Goal: Task Accomplishment & Management: Complete application form

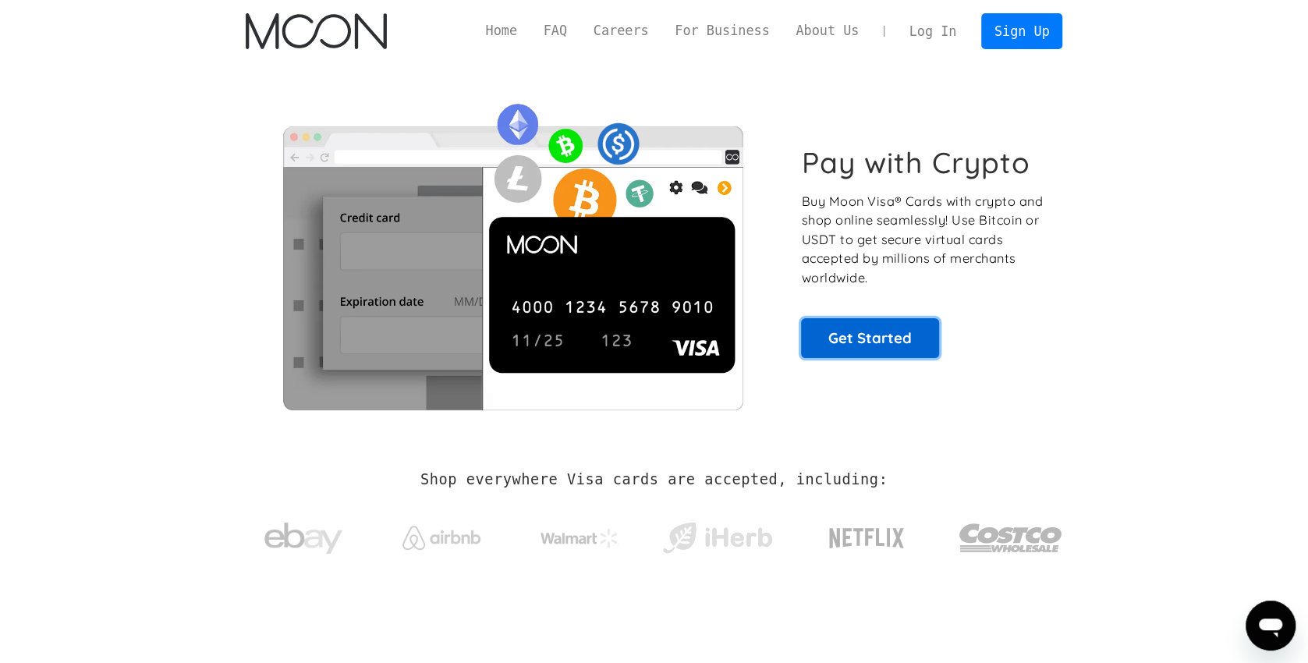
click at [870, 333] on link "Get Started" at bounding box center [870, 337] width 138 height 39
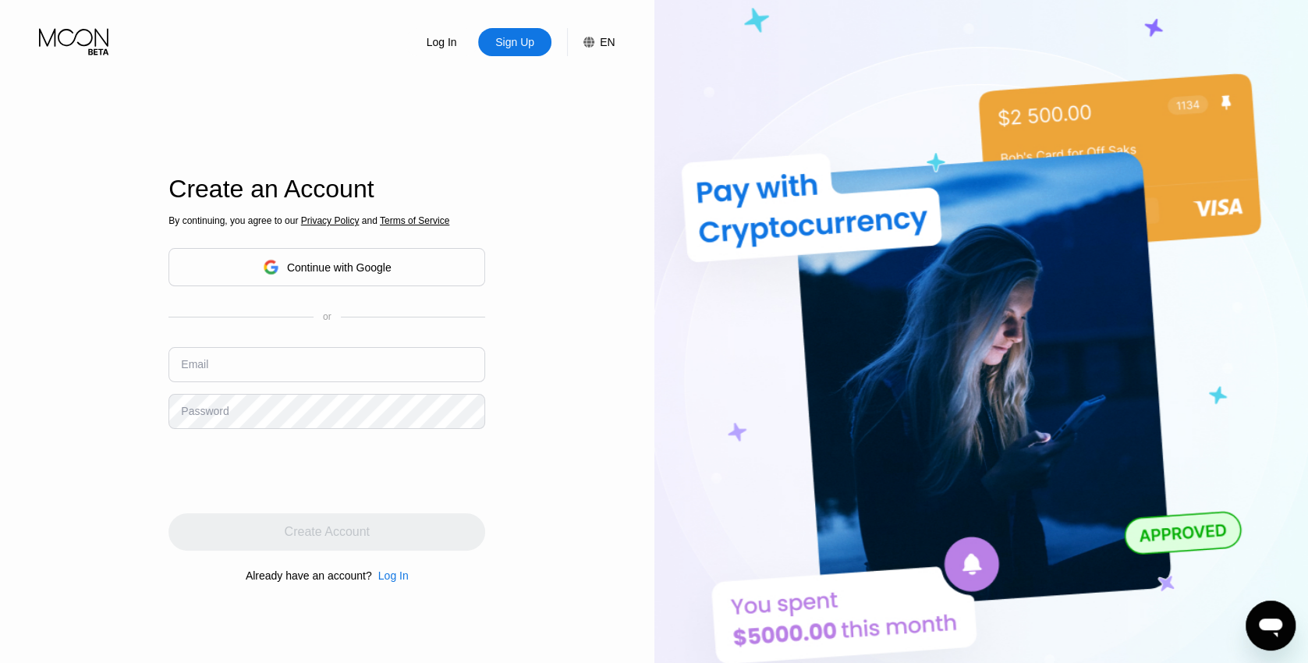
click at [299, 273] on div "Continue with Google" at bounding box center [339, 267] width 104 height 12
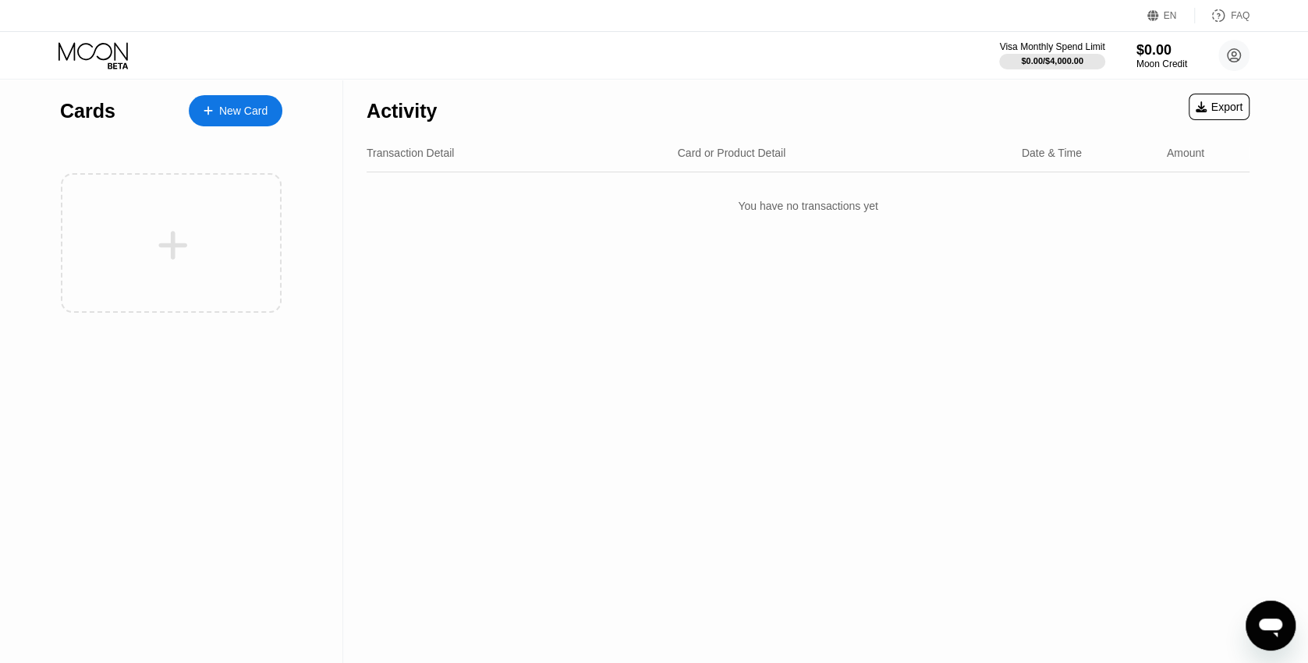
click at [221, 102] on div "New Card" at bounding box center [236, 110] width 94 height 31
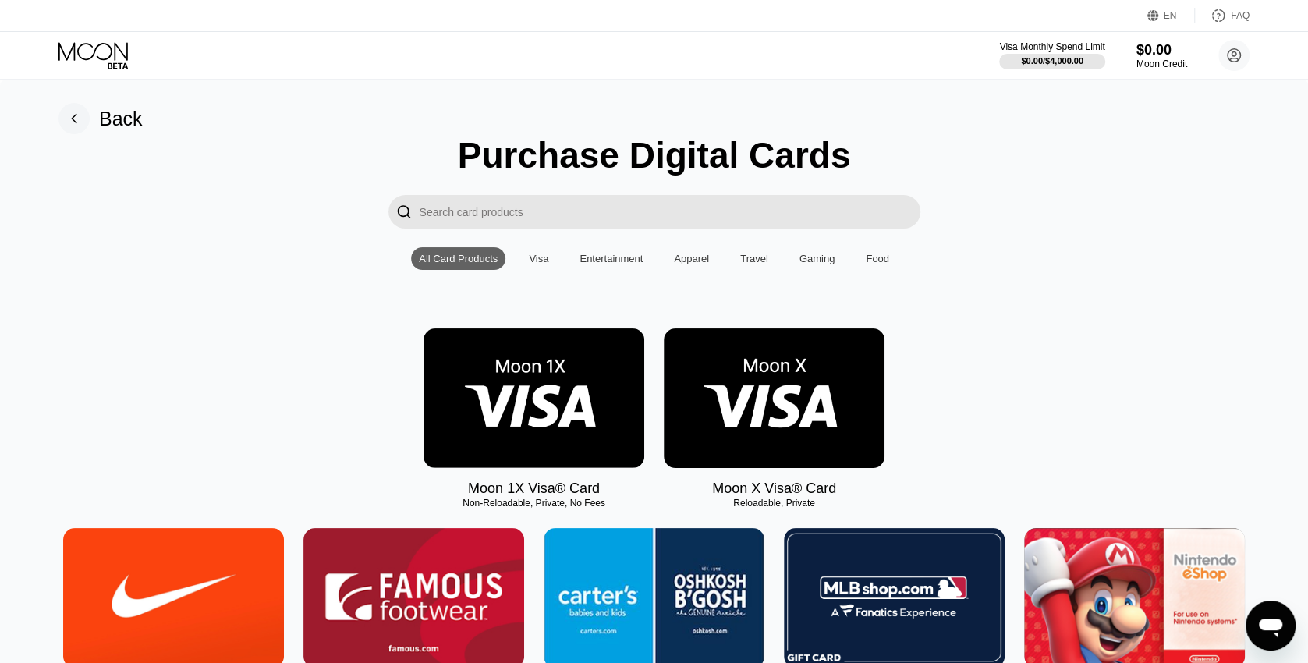
click at [1241, 16] on div "FAQ" at bounding box center [1240, 15] width 19 height 11
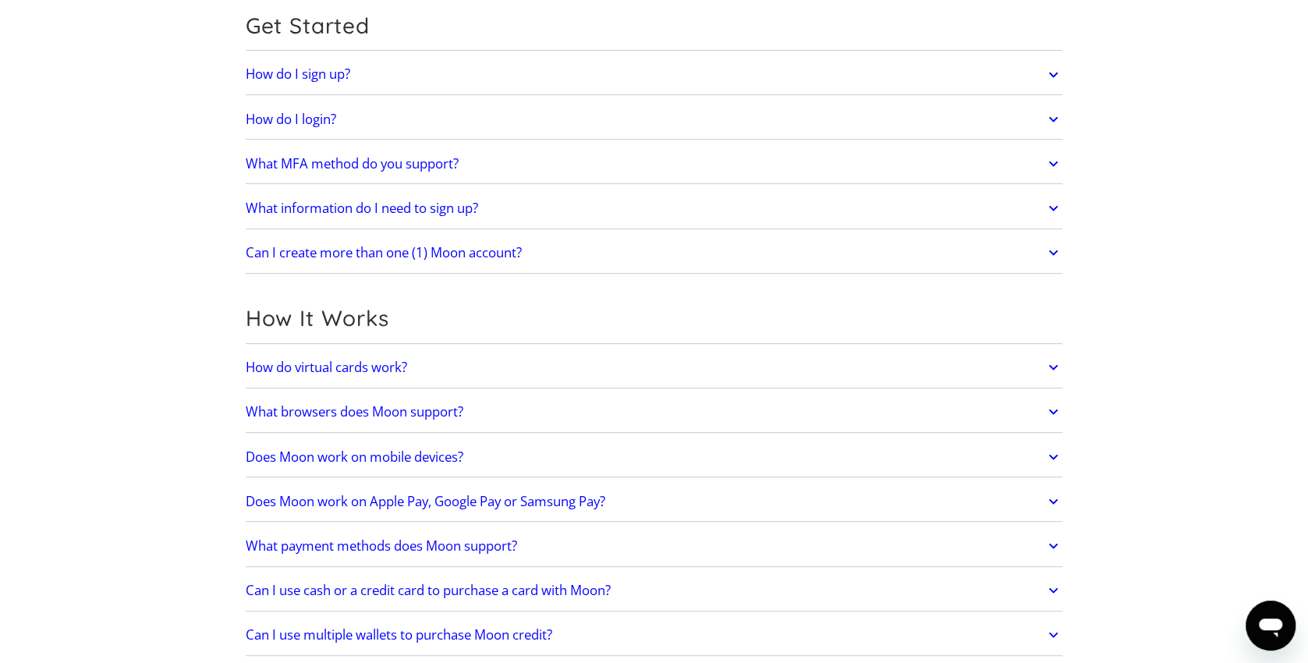
scroll to position [253, 0]
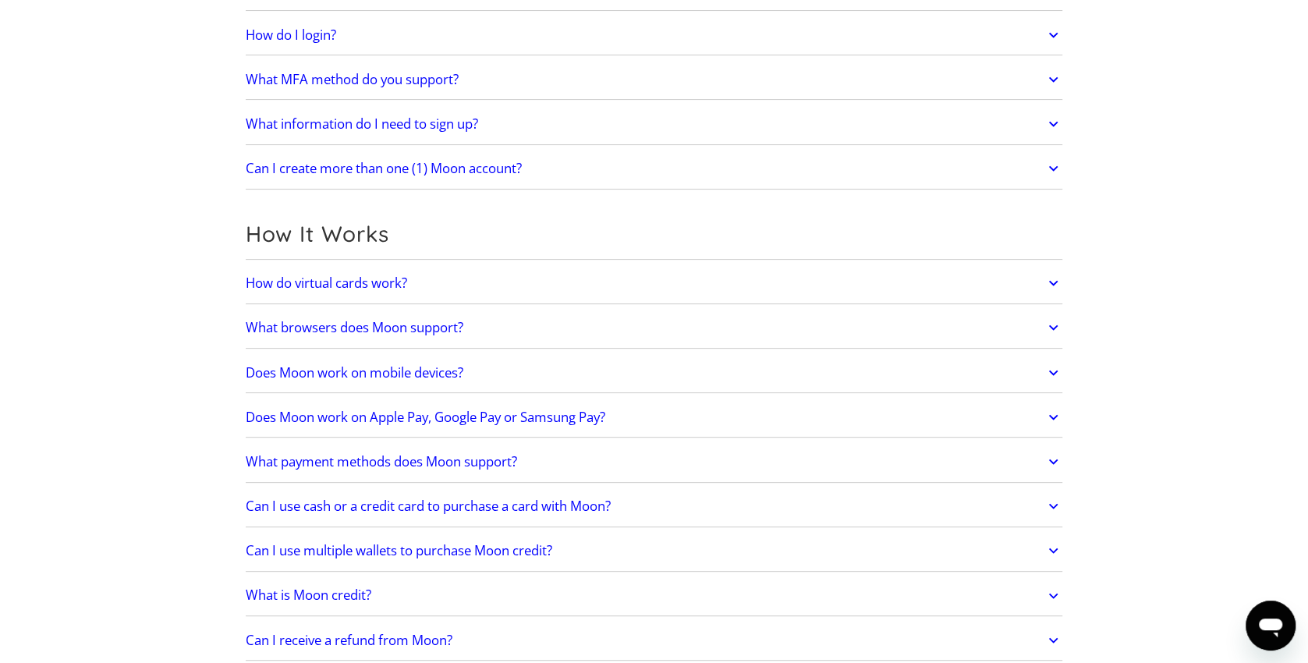
click at [415, 283] on link "How do virtual cards work?" at bounding box center [654, 283] width 817 height 33
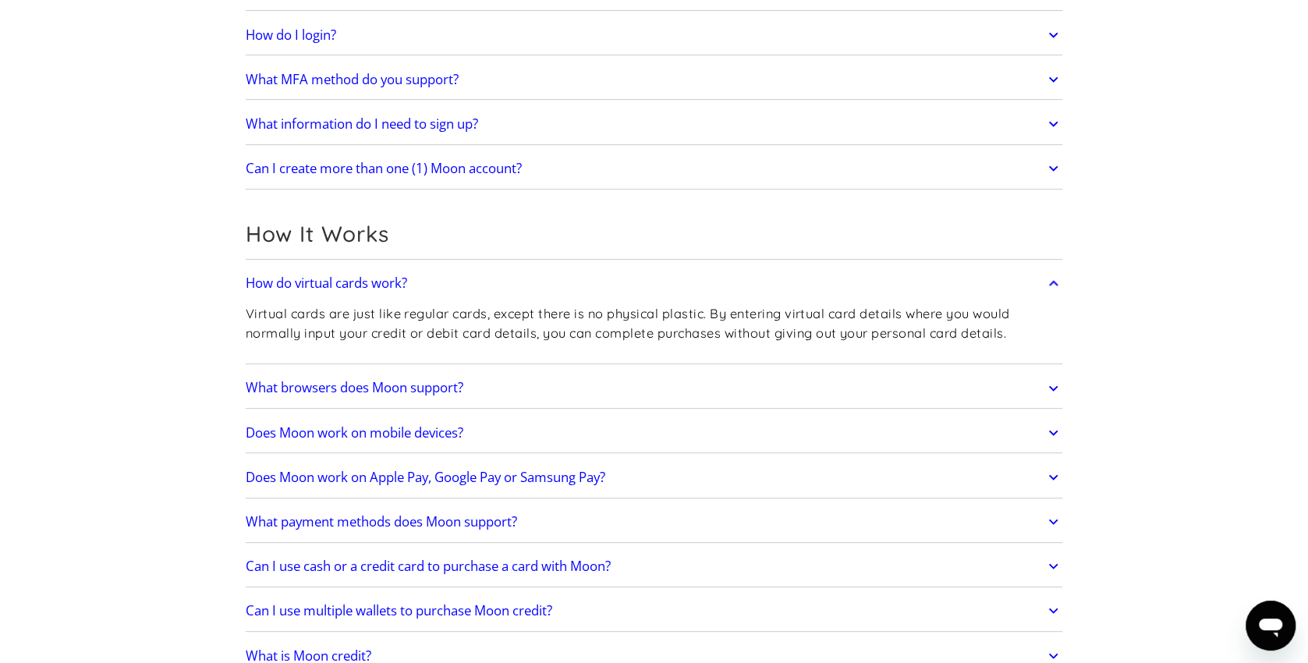
click at [415, 282] on link "How do virtual cards work?" at bounding box center [654, 283] width 817 height 33
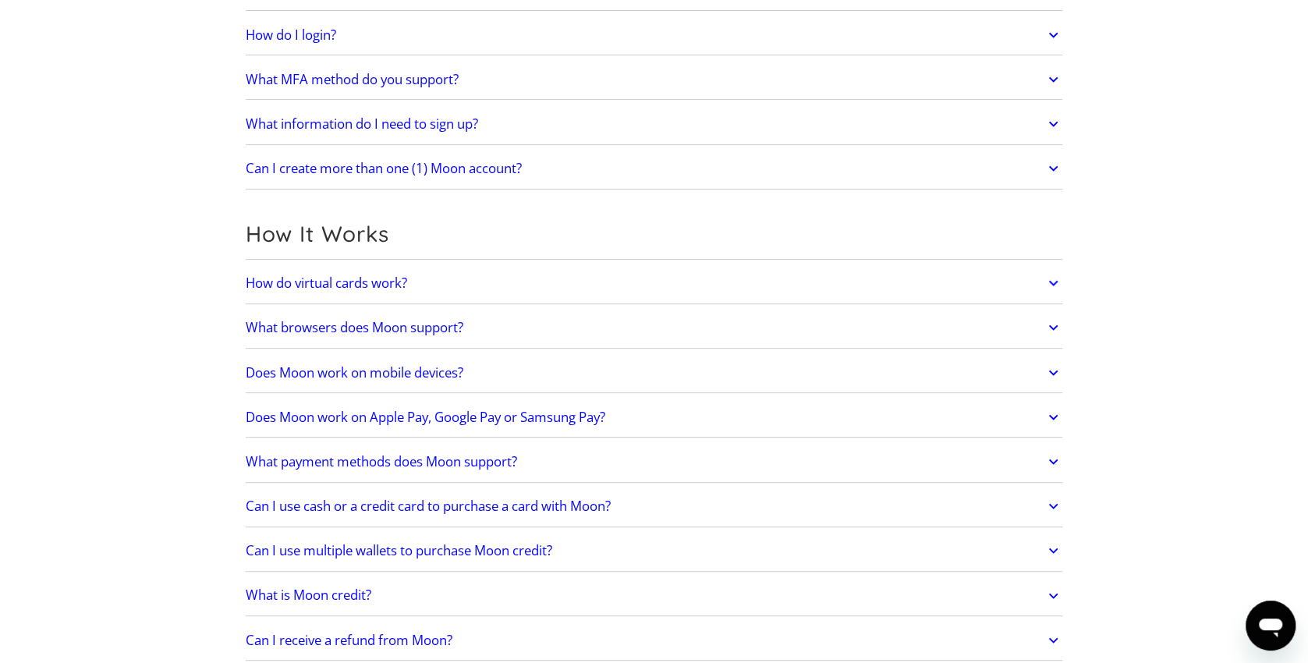
click at [411, 444] on div "What payment methods does Moon support? Moon supports paying with Bitcoin on ch…" at bounding box center [654, 461] width 817 height 41
click at [414, 455] on h2 "What payment methods does Moon support?" at bounding box center [381, 462] width 271 height 16
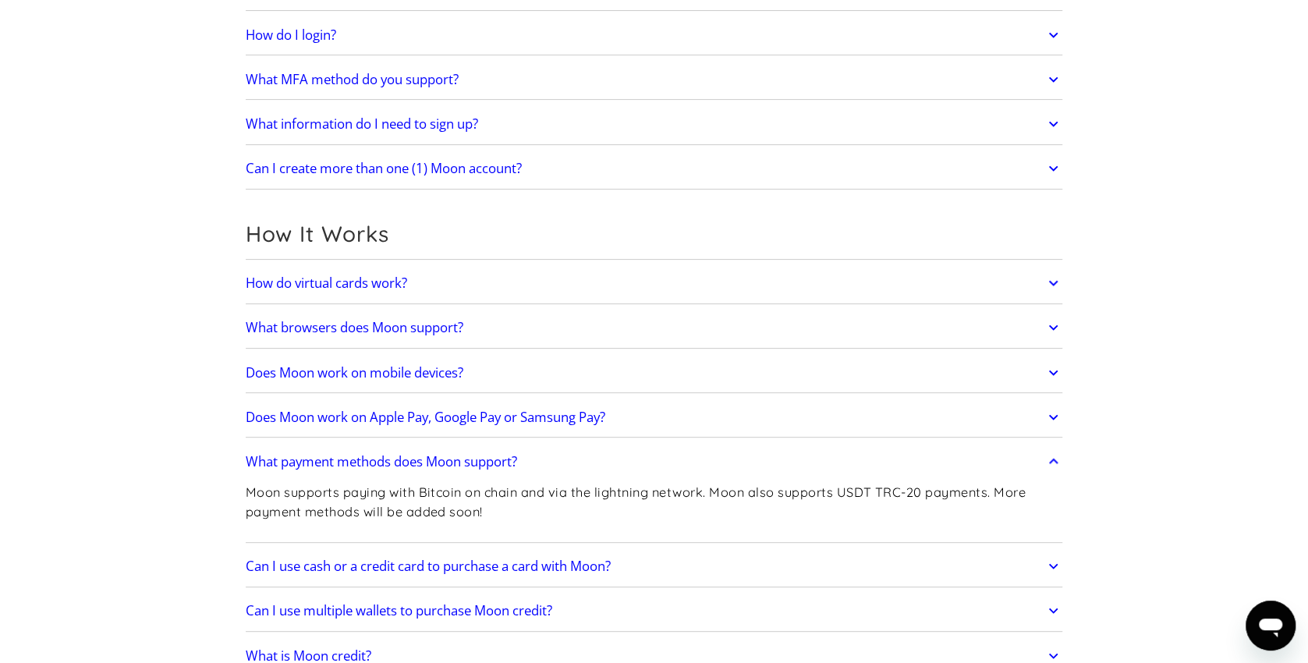
click at [421, 459] on h2 "What payment methods does Moon support?" at bounding box center [381, 462] width 271 height 16
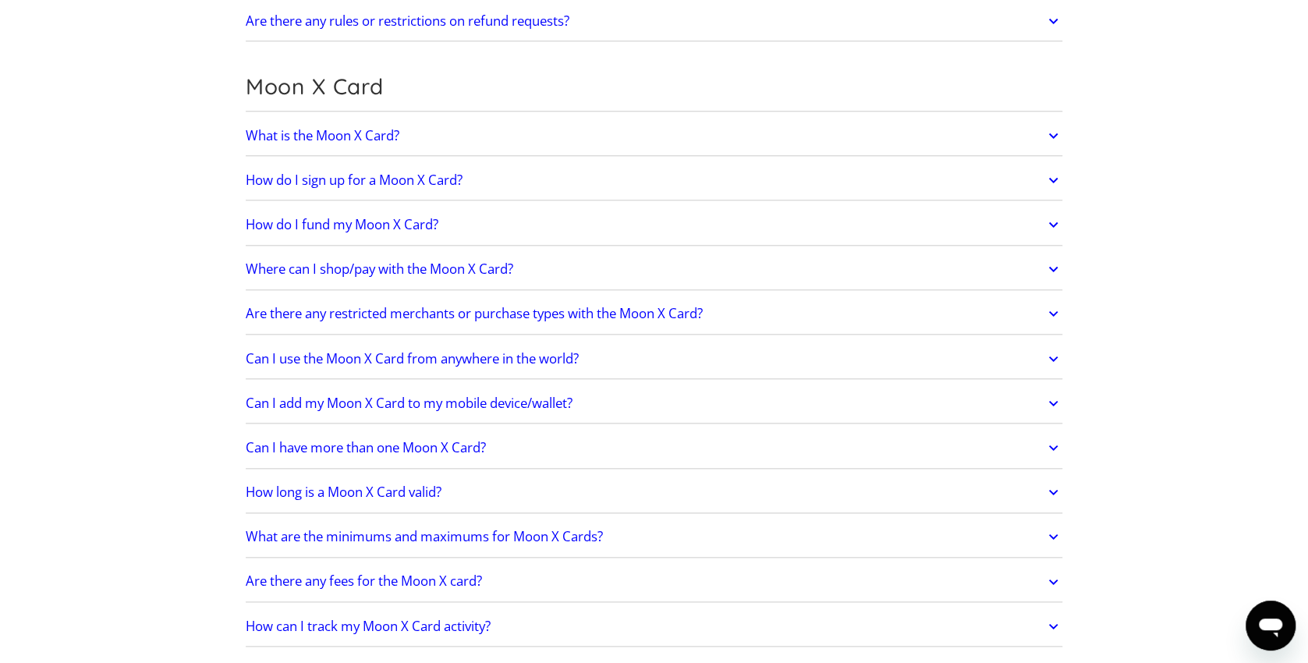
scroll to position [0, 0]
